Goal: Transaction & Acquisition: Purchase product/service

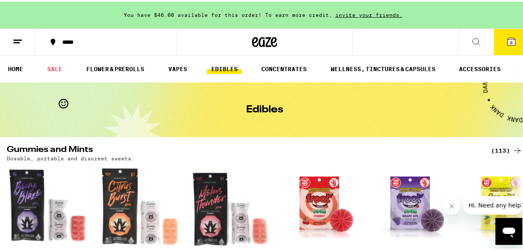
click at [508, 38] on icon at bounding box center [512, 40] width 8 height 8
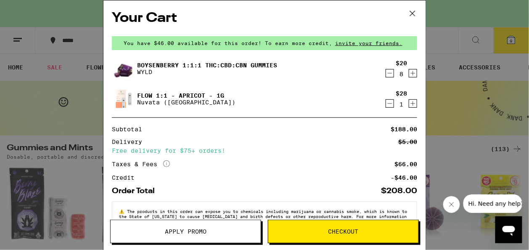
click at [386, 73] on icon "Decrement" at bounding box center [390, 73] width 8 height 10
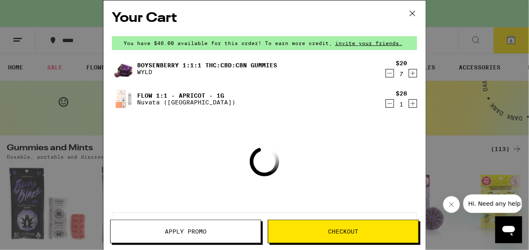
click at [386, 73] on icon "Decrement" at bounding box center [390, 73] width 8 height 10
click at [386, 73] on icon "Decrement" at bounding box center [390, 74] width 8 height 10
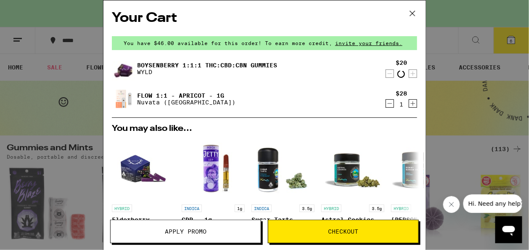
click at [386, 73] on icon "Decrement" at bounding box center [390, 74] width 8 height 10
click at [386, 73] on icon "Decrement" at bounding box center [390, 73] width 8 height 10
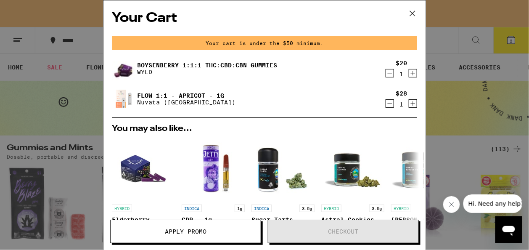
click at [386, 73] on icon "Decrement" at bounding box center [390, 73] width 8 height 10
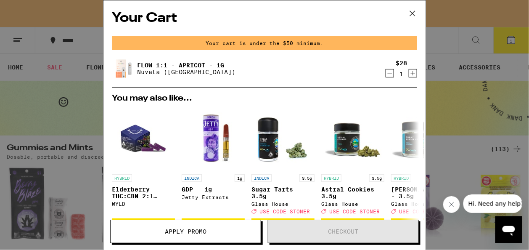
click at [386, 76] on icon "Decrement" at bounding box center [390, 73] width 8 height 10
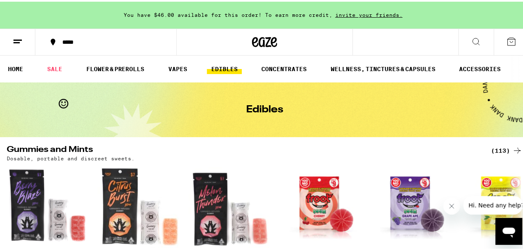
click at [171, 13] on span "You have $46.00 available for this order! To earn more credit," at bounding box center [228, 13] width 209 height 5
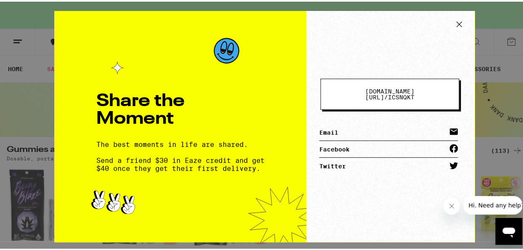
click at [457, 22] on icon at bounding box center [459, 22] width 13 height 13
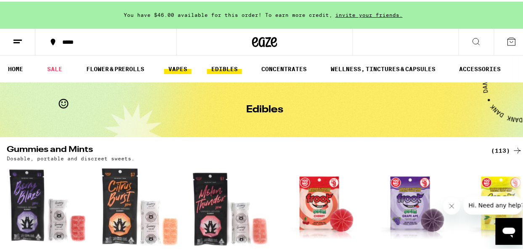
click at [181, 64] on link "VAPES" at bounding box center [177, 67] width 27 height 10
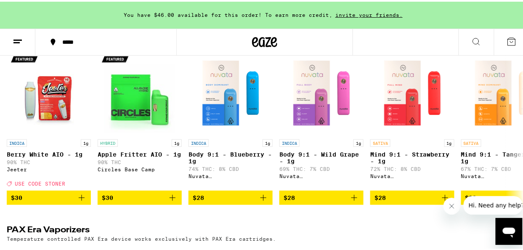
scroll to position [491, 0]
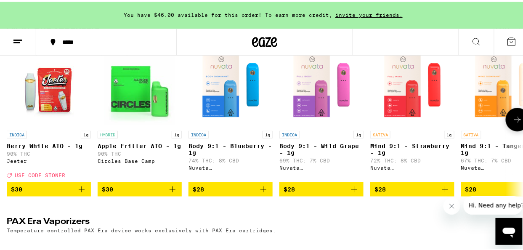
click at [514, 123] on icon at bounding box center [517, 118] width 10 height 10
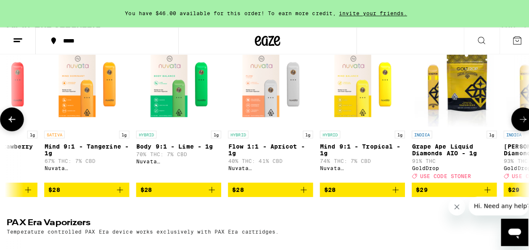
scroll to position [0, 418]
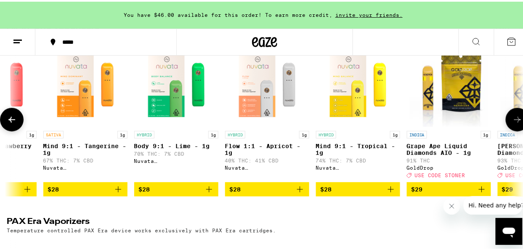
click at [159, 148] on p "Body 9:1 - Lime - 1g" at bounding box center [176, 144] width 84 height 7
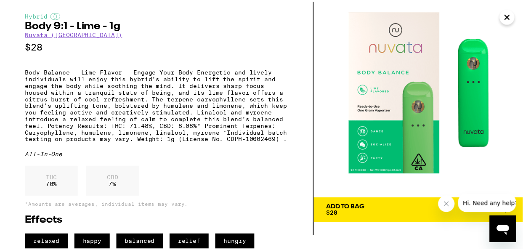
scroll to position [32, 0]
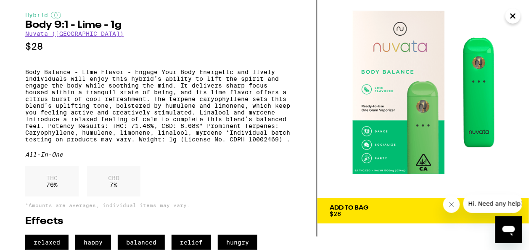
click at [358, 205] on div "Add To Bag" at bounding box center [349, 208] width 39 height 6
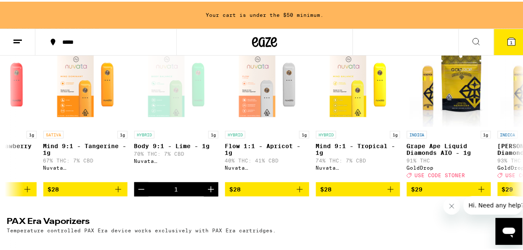
click at [508, 42] on icon at bounding box center [512, 40] width 8 height 8
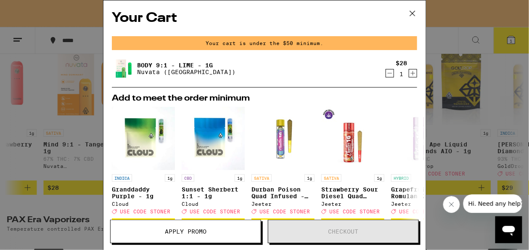
click at [413, 10] on icon at bounding box center [412, 13] width 13 height 13
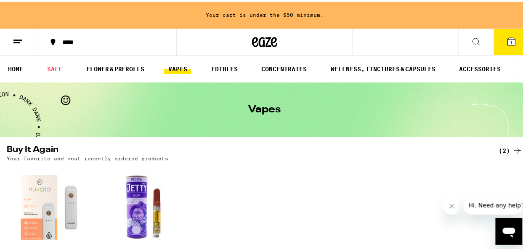
click at [506, 36] on icon at bounding box center [511, 40] width 10 height 10
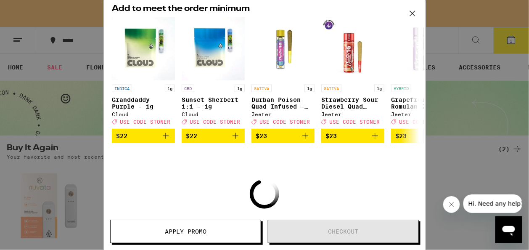
scroll to position [98, 0]
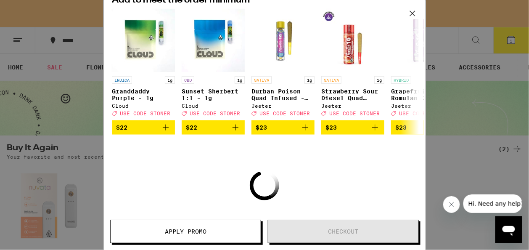
click at [448, 204] on icon "Close message from company" at bounding box center [451, 204] width 7 height 7
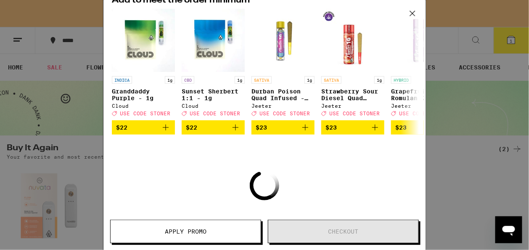
click at [413, 18] on icon at bounding box center [412, 13] width 13 height 13
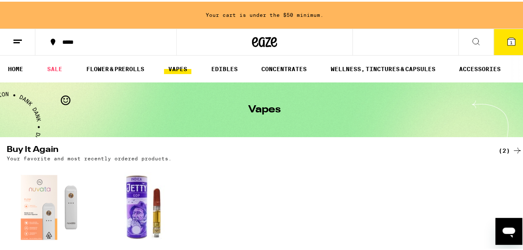
click at [510, 42] on span "1" at bounding box center [511, 40] width 3 height 5
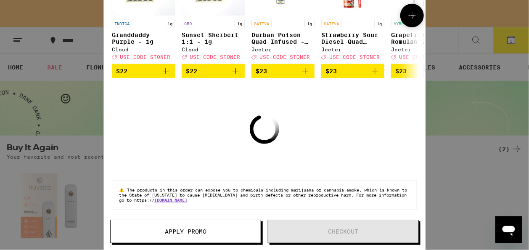
scroll to position [159, 0]
click at [209, 234] on span "Apply Promo" at bounding box center [186, 231] width 150 height 6
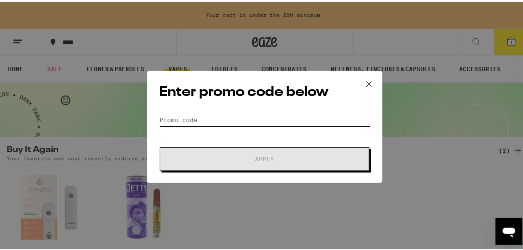
click at [218, 118] on input "Promo Code" at bounding box center [264, 118] width 211 height 13
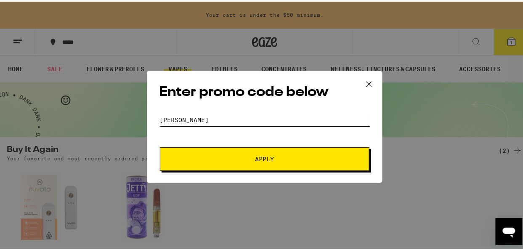
type input "[PERSON_NAME]"
click at [250, 159] on span "Apply" at bounding box center [264, 157] width 151 height 6
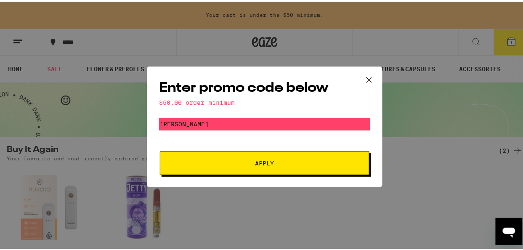
click at [280, 154] on button "Apply" at bounding box center [264, 162] width 209 height 24
click at [367, 77] on icon at bounding box center [369, 78] width 13 height 13
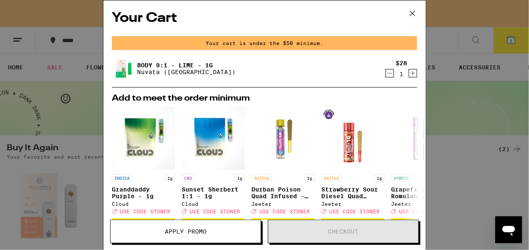
click at [83, 164] on div "Your Cart Your cart is under the $50 minimum. Body 9:1 - Lime - 1g Nuvata ([GEO…" at bounding box center [264, 125] width 529 height 250
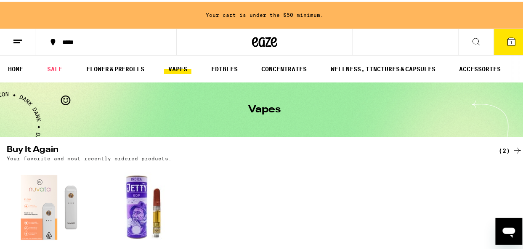
click at [506, 46] on button "1" at bounding box center [511, 40] width 35 height 26
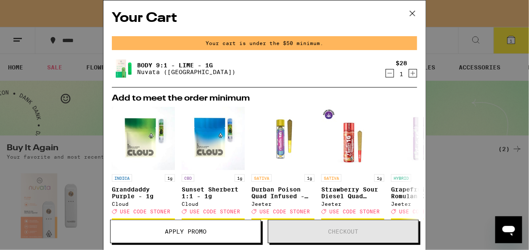
click at [413, 11] on icon at bounding box center [412, 13] width 13 height 13
